Goal: Navigation & Orientation: Find specific page/section

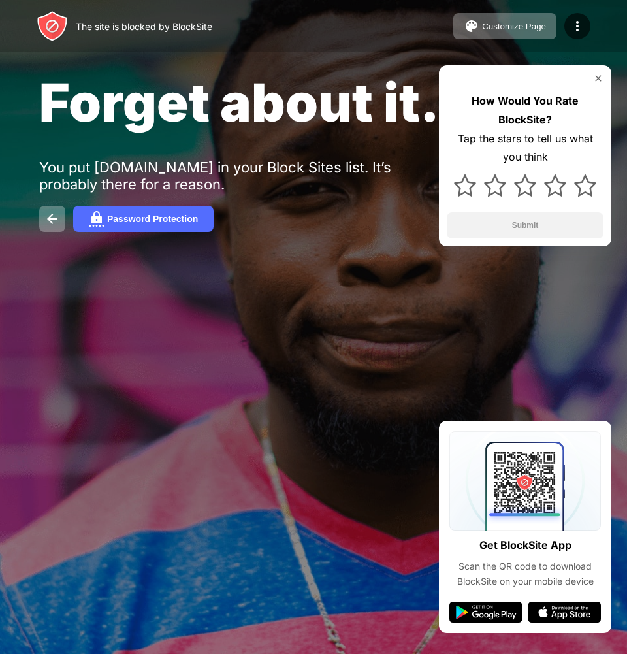
click at [600, 78] on img at bounding box center [598, 78] width 10 height 10
